Goal: Task Accomplishment & Management: Manage account settings

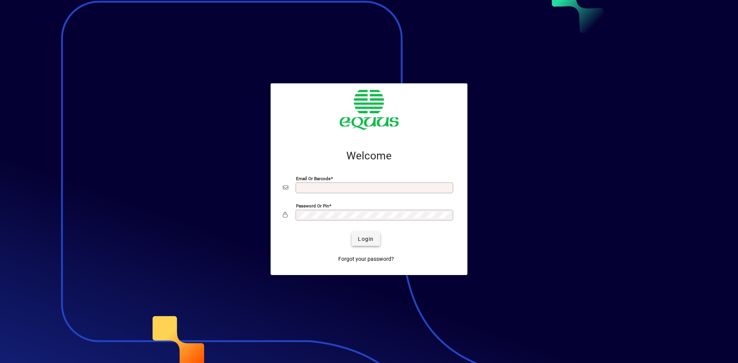
type input "**********"
click at [362, 239] on span "Login" at bounding box center [366, 239] width 16 height 8
